Goal: Task Accomplishment & Management: Manage account settings

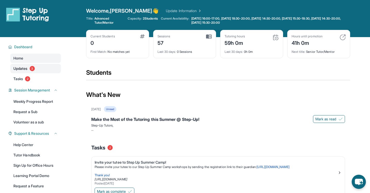
click at [37, 69] on link "Updates 3" at bounding box center [35, 68] width 50 height 9
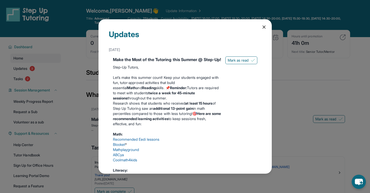
click at [262, 28] on icon at bounding box center [263, 27] width 3 height 3
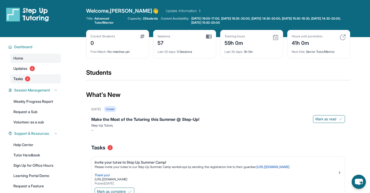
click at [45, 80] on link "Tasks 2" at bounding box center [35, 78] width 50 height 9
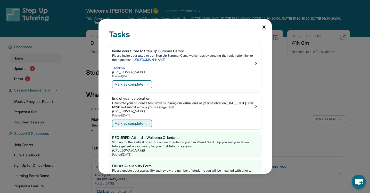
click at [142, 123] on span "Mark as complete" at bounding box center [128, 123] width 29 height 5
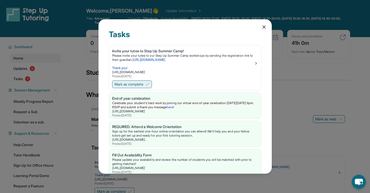
click at [142, 86] on span "Mark as complete" at bounding box center [128, 84] width 29 height 5
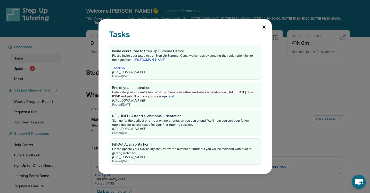
click at [261, 26] on icon at bounding box center [263, 26] width 5 height 5
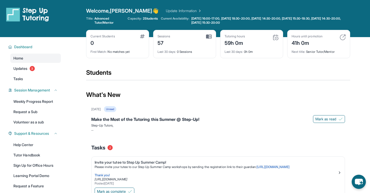
click at [101, 87] on div "What's New" at bounding box center [218, 94] width 264 height 23
click at [24, 69] on span "Updates" at bounding box center [20, 68] width 14 height 5
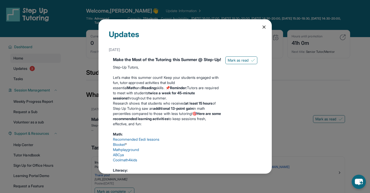
click at [261, 27] on icon at bounding box center [263, 26] width 5 height 5
